Goal: Task Accomplishment & Management: Manage account settings

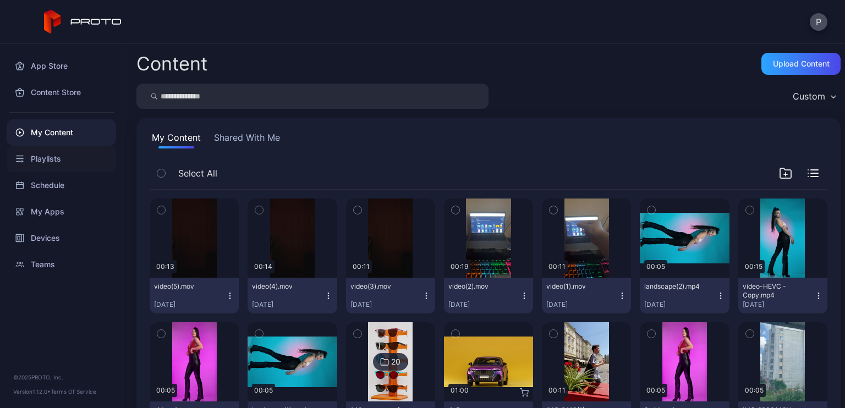
click at [43, 164] on div "Playlists" at bounding box center [61, 159] width 109 height 26
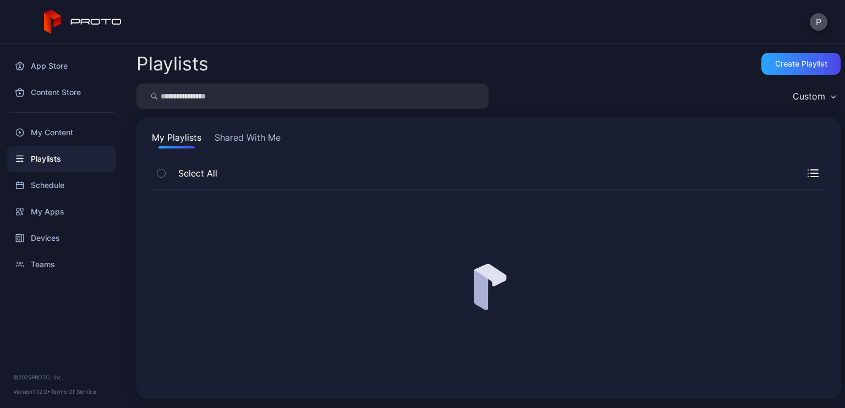
click at [56, 140] on div "My Content" at bounding box center [61, 132] width 109 height 26
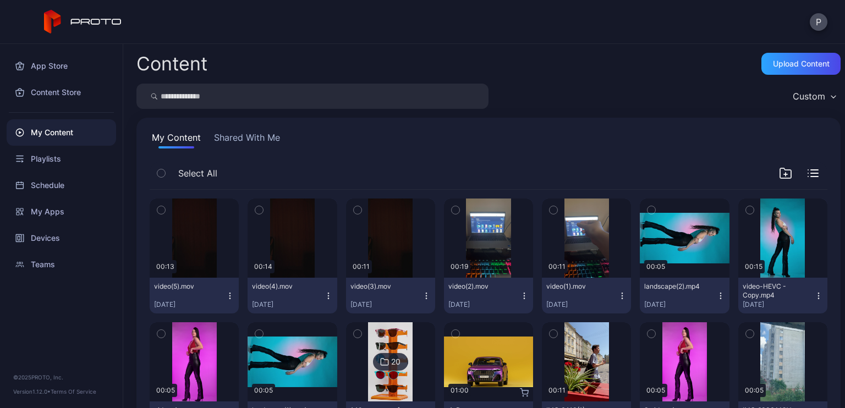
click at [158, 207] on icon "button" at bounding box center [161, 210] width 8 height 12
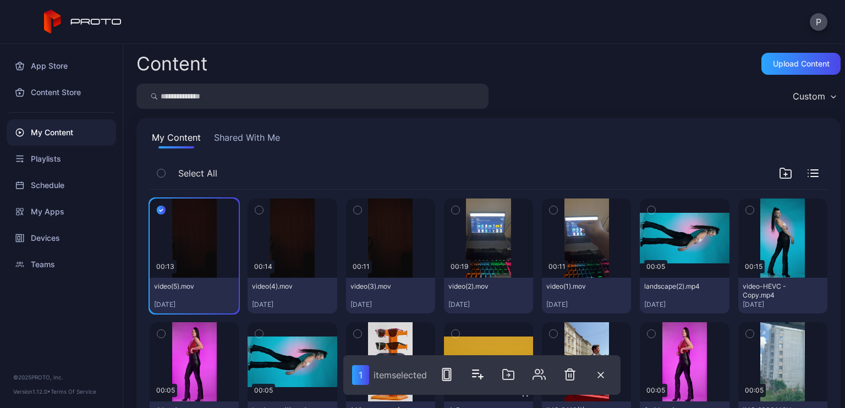
click at [255, 211] on icon "button" at bounding box center [259, 210] width 8 height 12
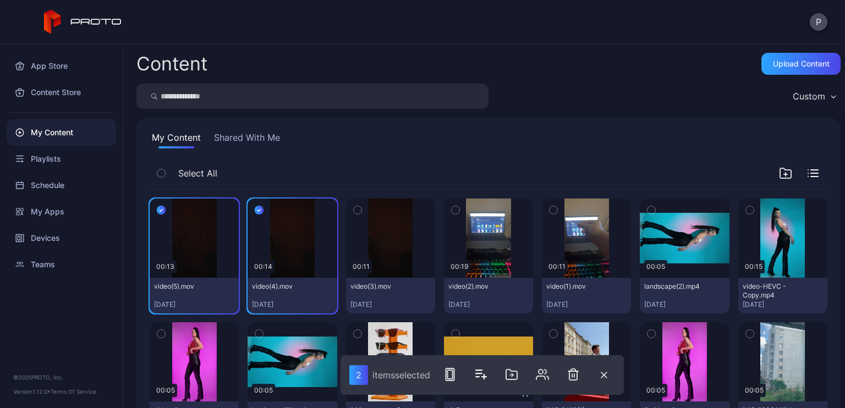
click at [354, 207] on icon "button" at bounding box center [358, 210] width 8 height 12
click at [572, 376] on icon "button" at bounding box center [572, 375] width 0 height 3
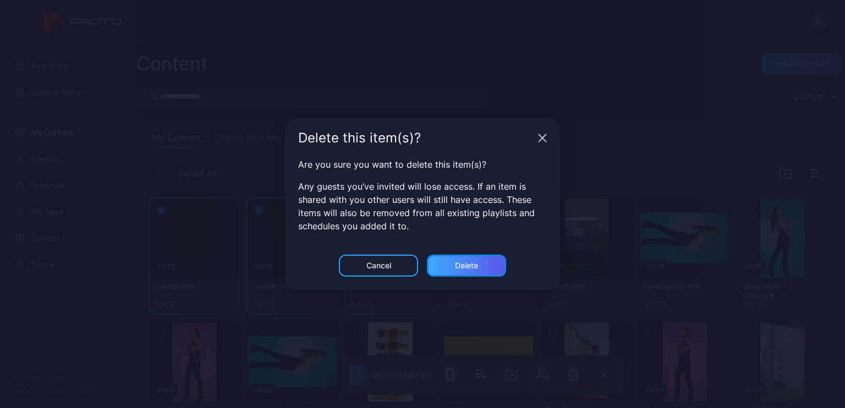
click at [477, 268] on div "Delete" at bounding box center [466, 266] width 79 height 22
